Goal: Navigation & Orientation: Find specific page/section

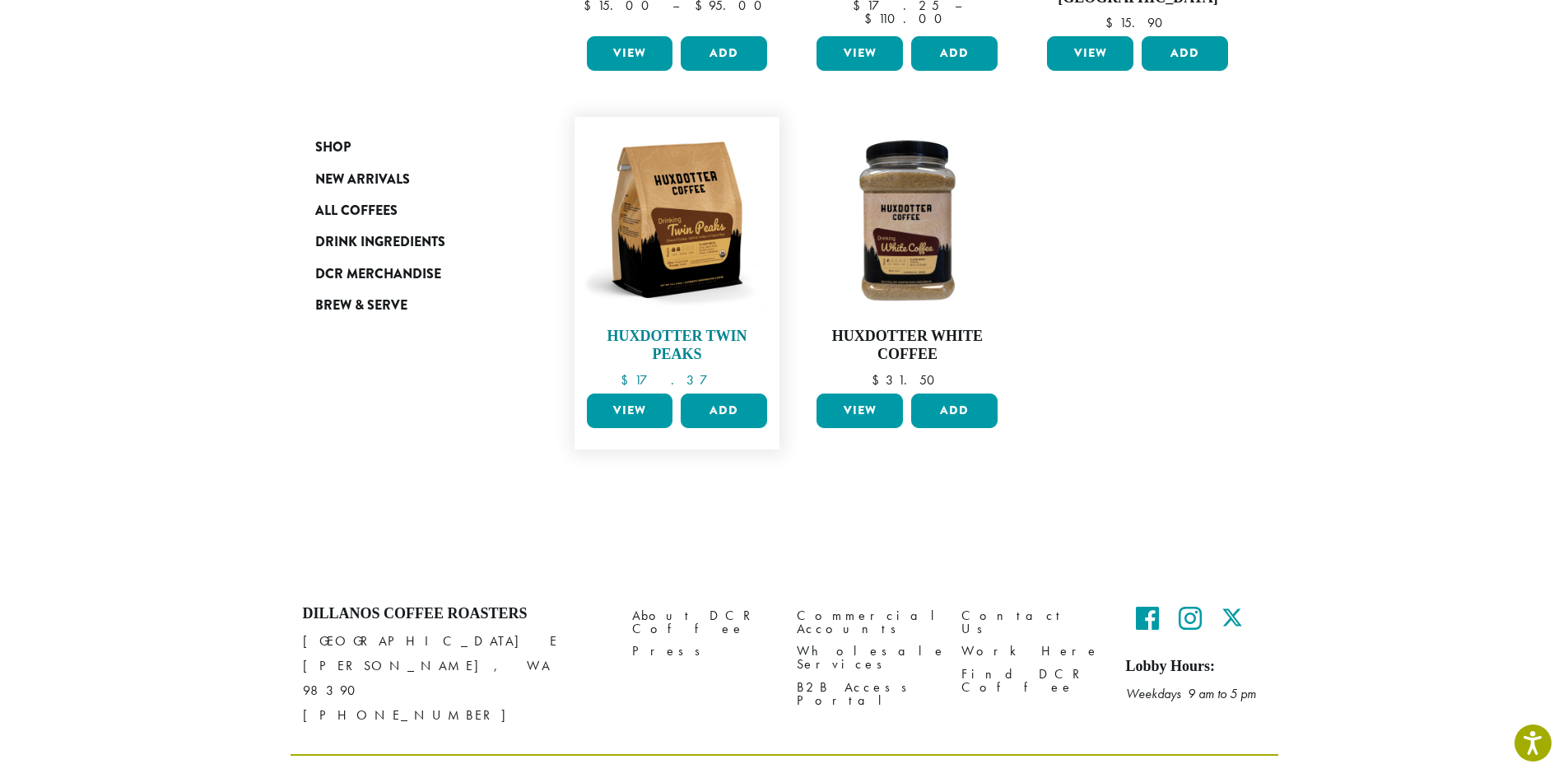
scroll to position [530, 0]
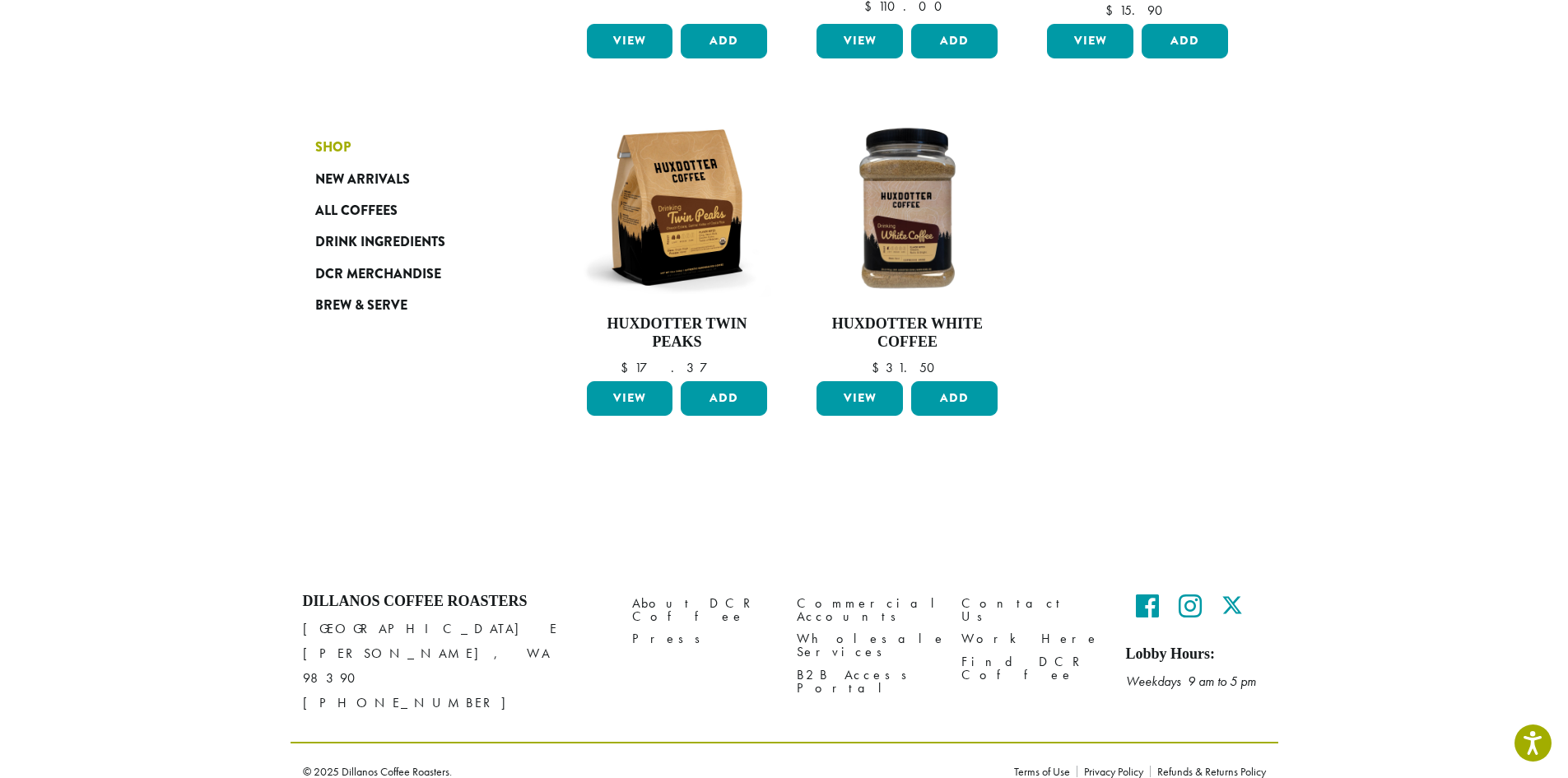
click at [332, 158] on link "Shop" at bounding box center [414, 148] width 198 height 31
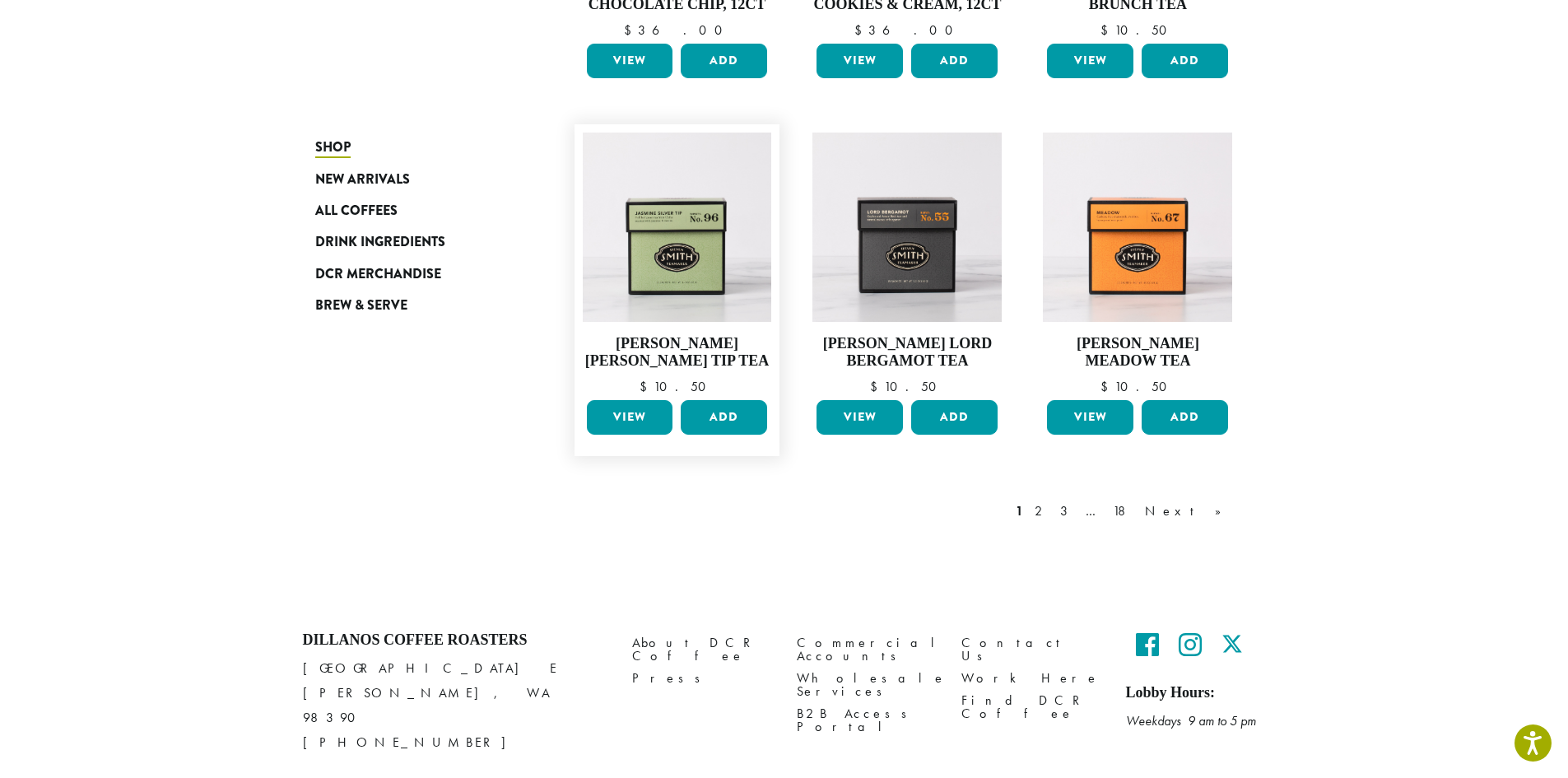
scroll to position [1263, 0]
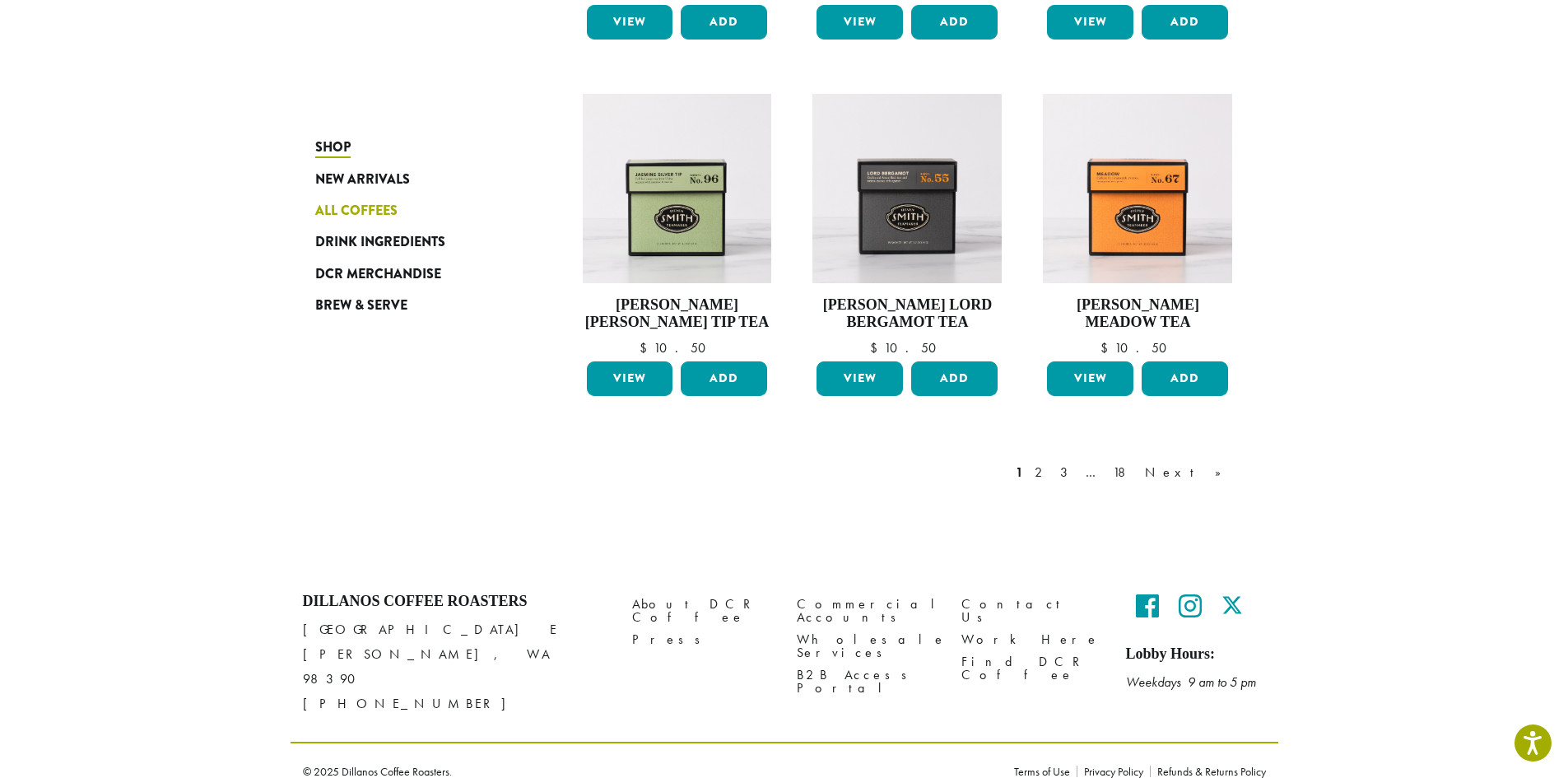
click at [366, 207] on span "All Coffees" at bounding box center [356, 211] width 82 height 20
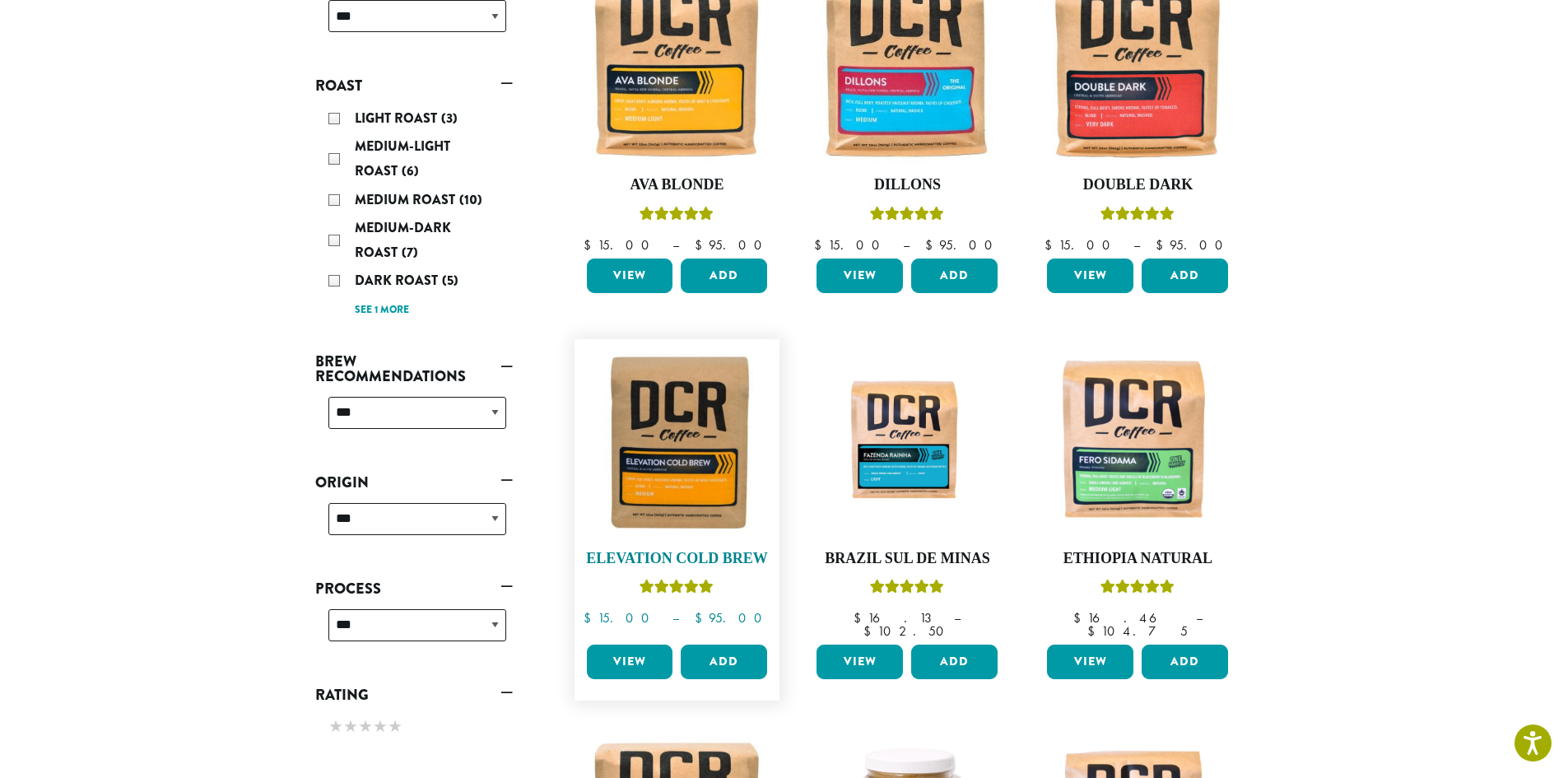
scroll to position [195, 0]
